Goal: Information Seeking & Learning: Check status

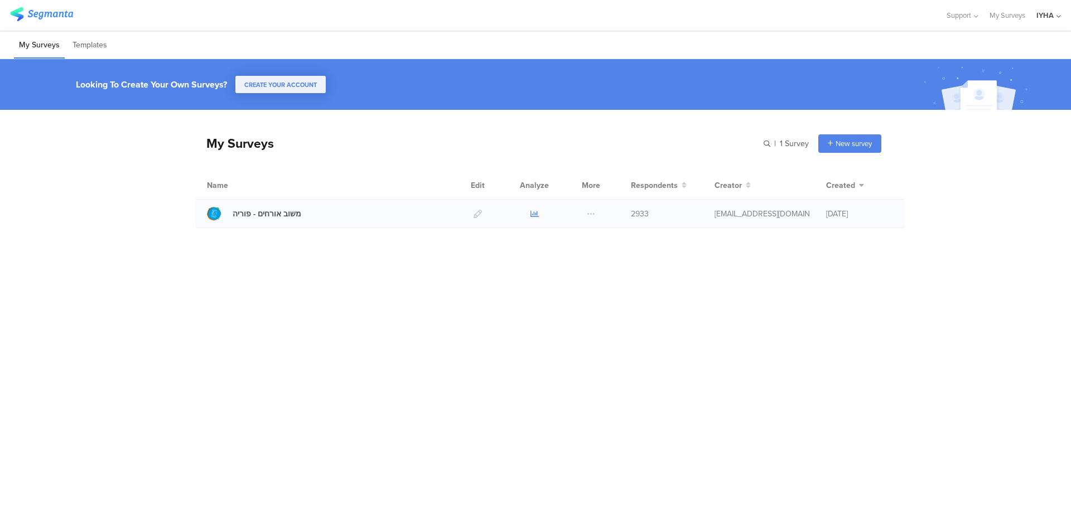
click at [533, 215] on icon at bounding box center [535, 214] width 8 height 8
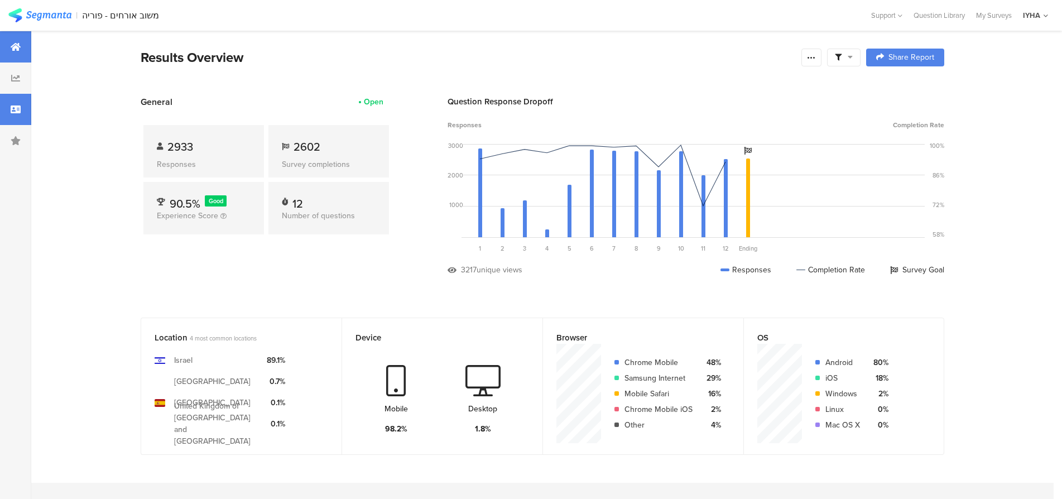
click at [23, 114] on div at bounding box center [15, 109] width 31 height 31
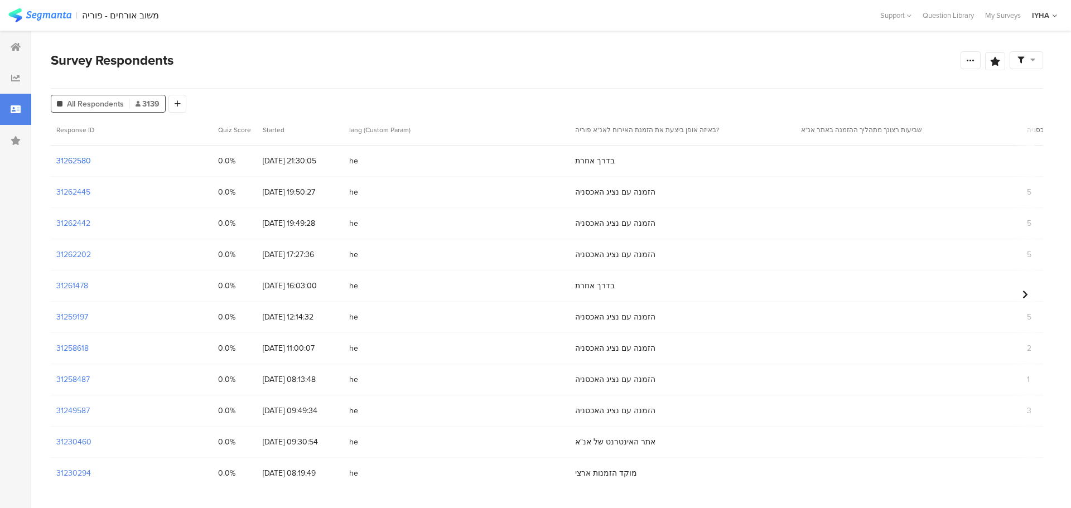
click at [76, 156] on section "31262580" at bounding box center [73, 161] width 35 height 12
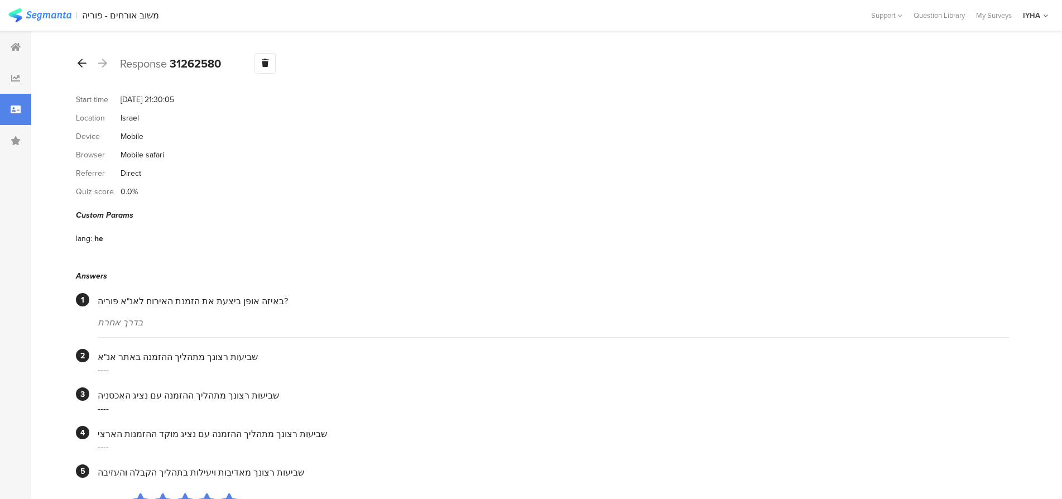
click at [84, 66] on icon at bounding box center [82, 63] width 9 height 10
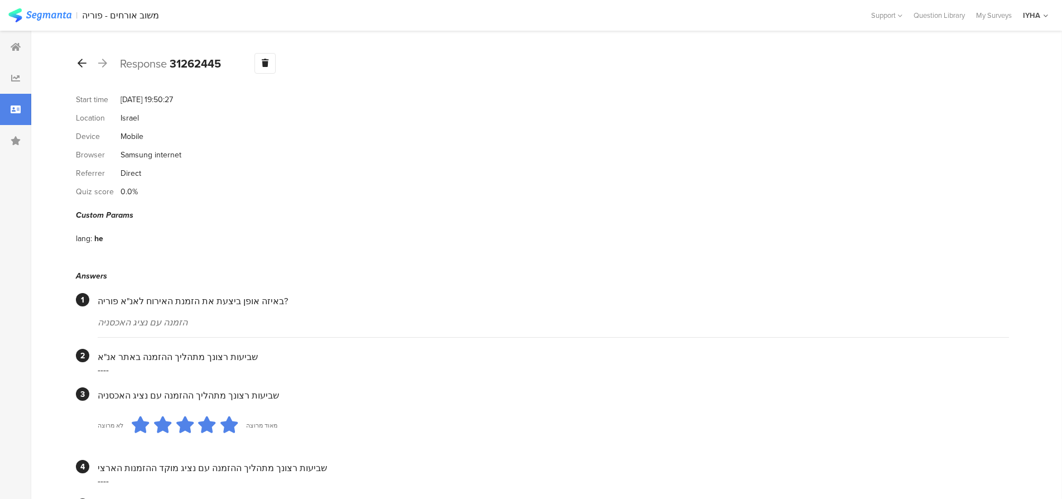
click at [80, 66] on icon at bounding box center [82, 63] width 9 height 10
click at [84, 66] on icon at bounding box center [82, 63] width 9 height 10
click at [83, 68] on div at bounding box center [82, 64] width 12 height 18
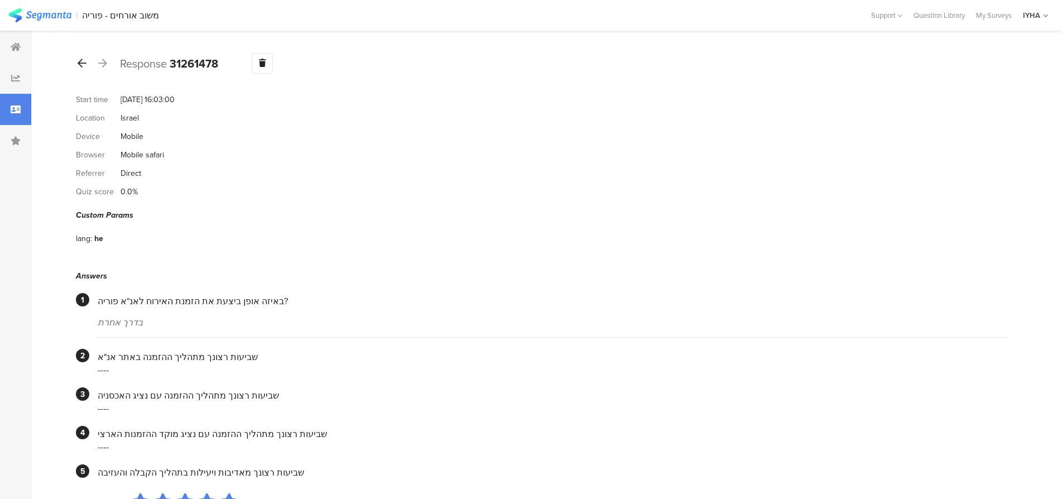
click at [83, 58] on icon at bounding box center [82, 63] width 9 height 10
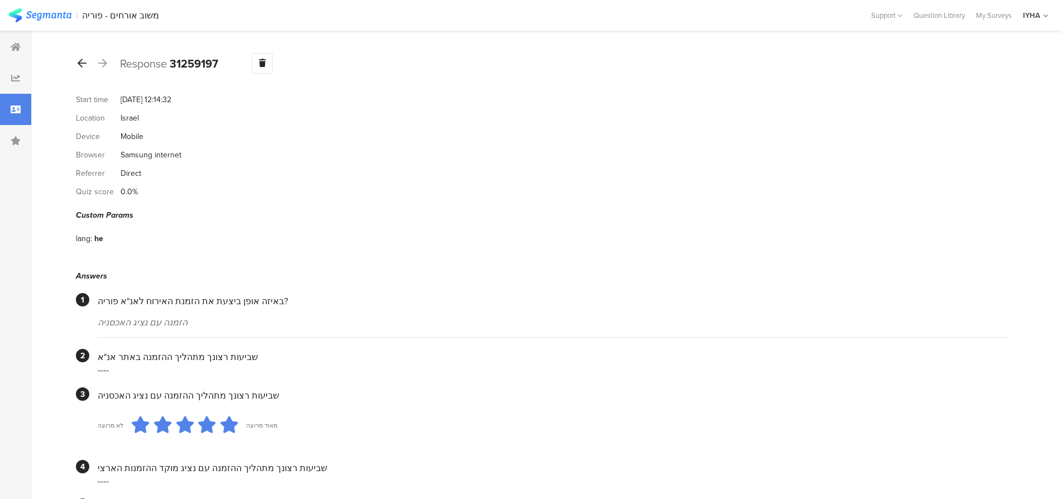
click at [78, 58] on icon at bounding box center [82, 63] width 9 height 10
click at [80, 66] on icon at bounding box center [82, 63] width 9 height 10
click at [83, 61] on icon at bounding box center [82, 63] width 9 height 10
click at [103, 62] on icon at bounding box center [102, 63] width 9 height 10
click at [87, 63] on div at bounding box center [82, 64] width 12 height 18
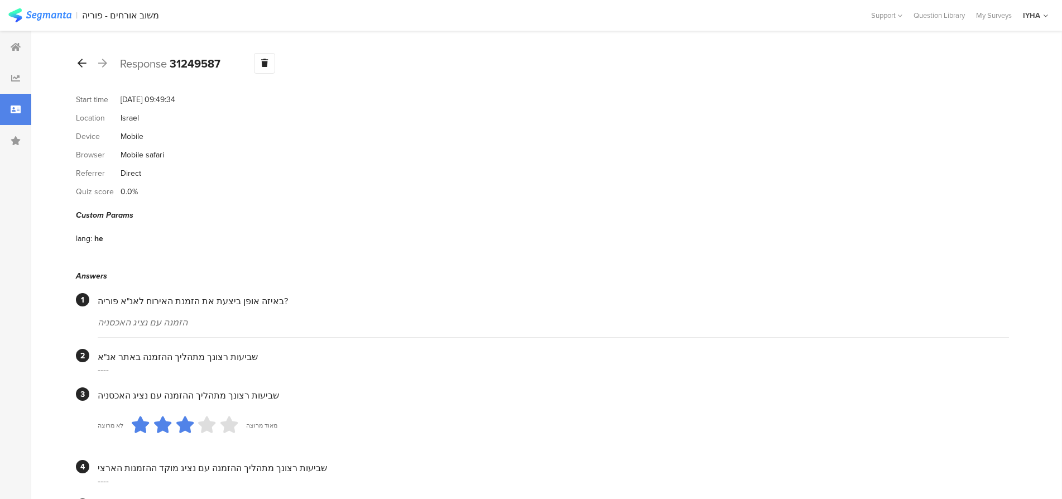
click at [83, 62] on icon at bounding box center [82, 63] width 9 height 10
click at [81, 62] on icon at bounding box center [82, 63] width 9 height 10
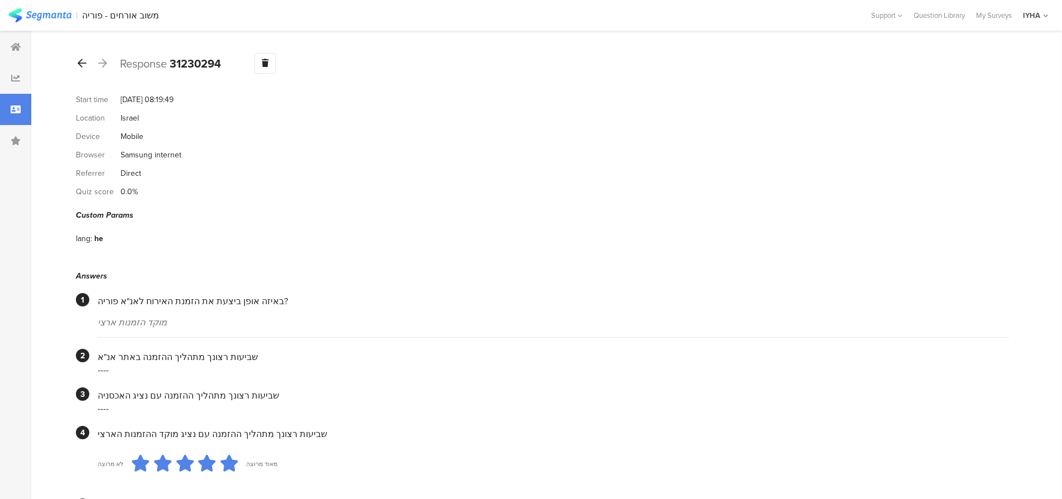
click at [82, 63] on icon at bounding box center [82, 63] width 9 height 10
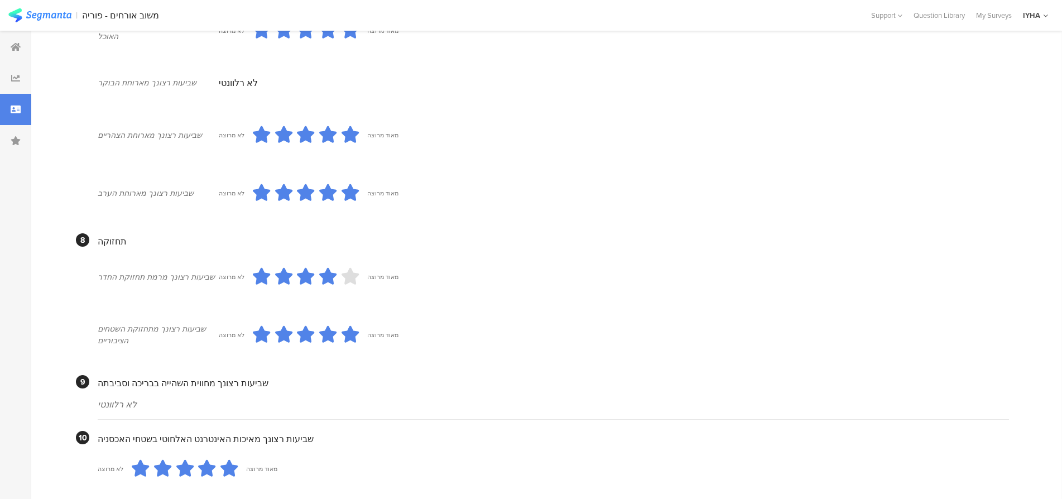
scroll to position [962, 0]
